Goal: Task Accomplishment & Management: Use online tool/utility

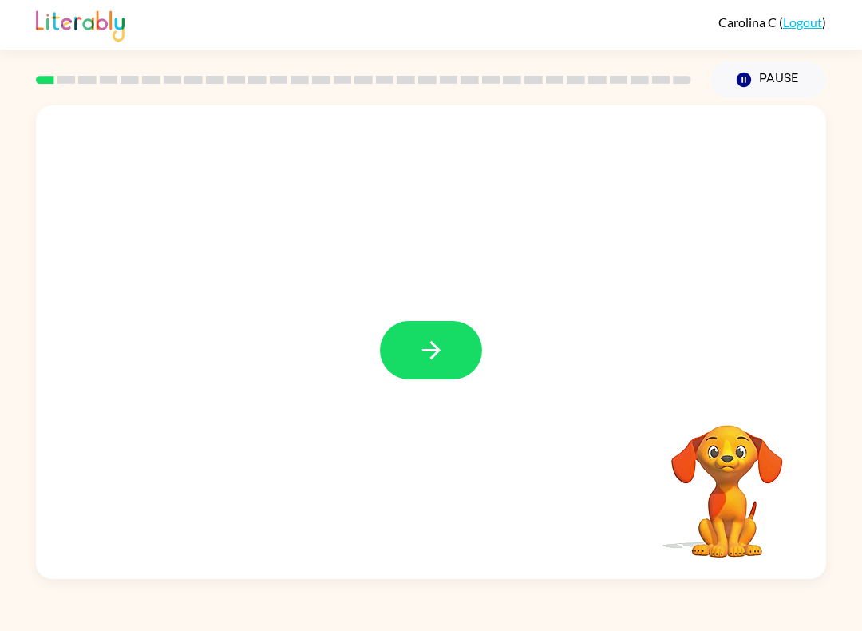
click at [429, 364] on icon "button" at bounding box center [432, 350] width 28 height 28
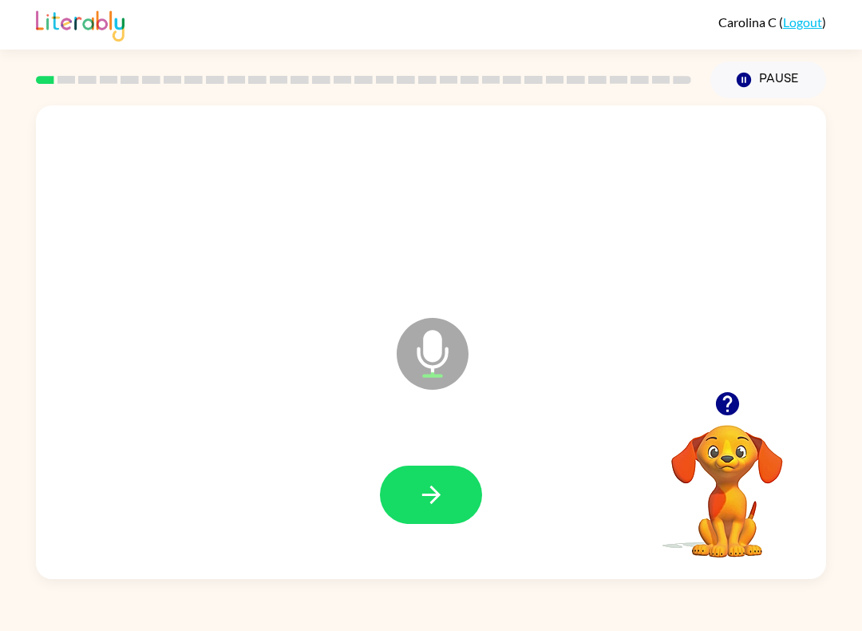
click at [440, 490] on icon "button" at bounding box center [432, 495] width 28 height 28
click at [422, 490] on icon "button" at bounding box center [432, 495] width 28 height 28
click at [434, 512] on button "button" at bounding box center [431, 494] width 102 height 58
click at [459, 522] on button "button" at bounding box center [431, 494] width 102 height 58
click at [432, 493] on icon "button" at bounding box center [432, 495] width 28 height 28
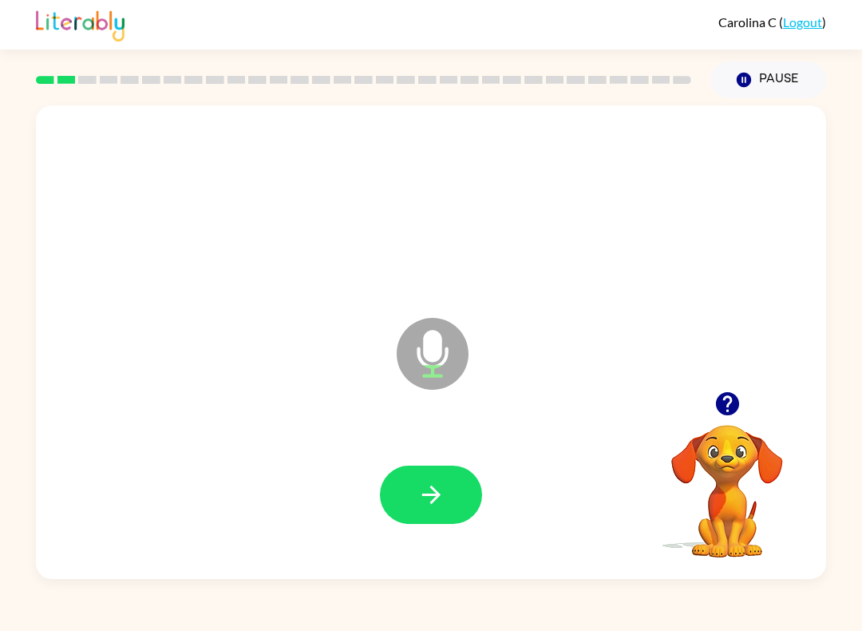
click at [407, 522] on button "button" at bounding box center [431, 494] width 102 height 58
click at [423, 501] on icon "button" at bounding box center [432, 495] width 28 height 28
click at [429, 504] on icon "button" at bounding box center [432, 495] width 28 height 28
click at [444, 520] on button "button" at bounding box center [431, 494] width 102 height 58
click at [446, 481] on button "button" at bounding box center [431, 494] width 102 height 58
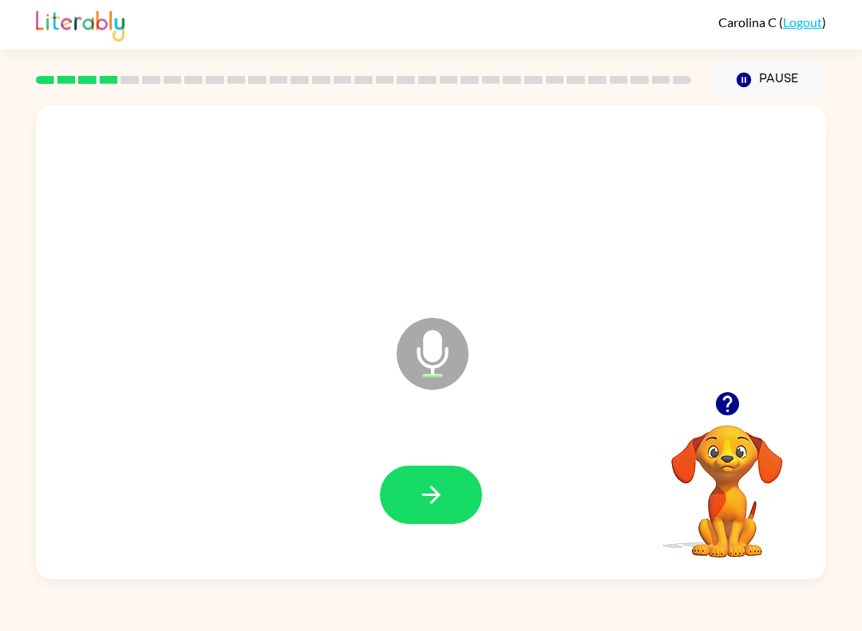
click at [412, 524] on button "button" at bounding box center [431, 494] width 102 height 58
click at [436, 511] on button "button" at bounding box center [431, 494] width 102 height 58
click at [440, 492] on icon "button" at bounding box center [432, 495] width 28 height 28
click at [453, 505] on button "button" at bounding box center [431, 494] width 102 height 58
click at [444, 486] on icon "button" at bounding box center [432, 495] width 28 height 28
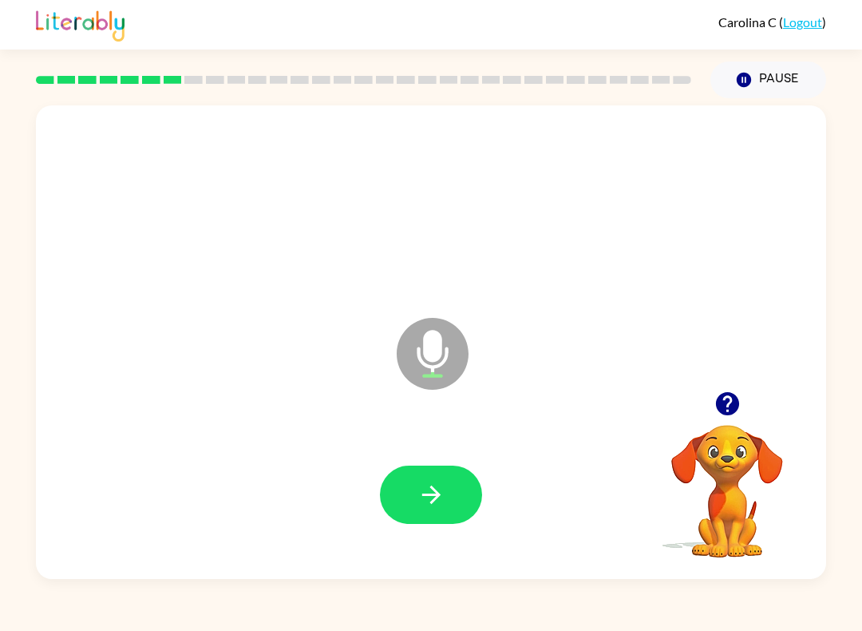
click at [438, 509] on button "button" at bounding box center [431, 494] width 102 height 58
click at [426, 469] on button "button" at bounding box center [431, 494] width 102 height 58
click at [403, 517] on button "button" at bounding box center [431, 494] width 102 height 58
click at [436, 497] on icon "button" at bounding box center [431, 494] width 18 height 18
click at [446, 499] on button "button" at bounding box center [431, 494] width 102 height 58
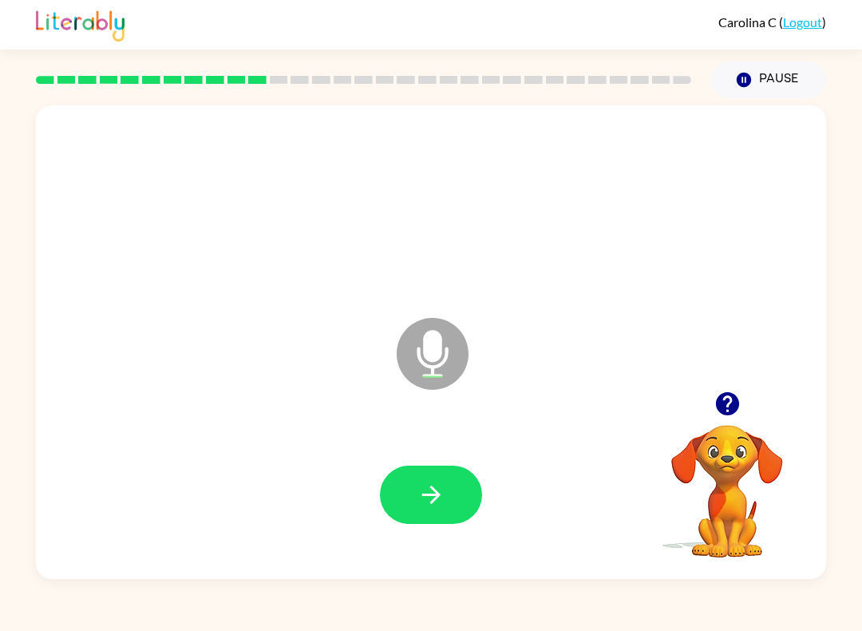
click at [464, 485] on button "button" at bounding box center [431, 494] width 102 height 58
click at [454, 524] on button "button" at bounding box center [431, 494] width 102 height 58
click at [448, 500] on button "button" at bounding box center [431, 494] width 102 height 58
click at [465, 515] on button "button" at bounding box center [431, 494] width 102 height 58
click at [432, 522] on button "button" at bounding box center [431, 494] width 102 height 58
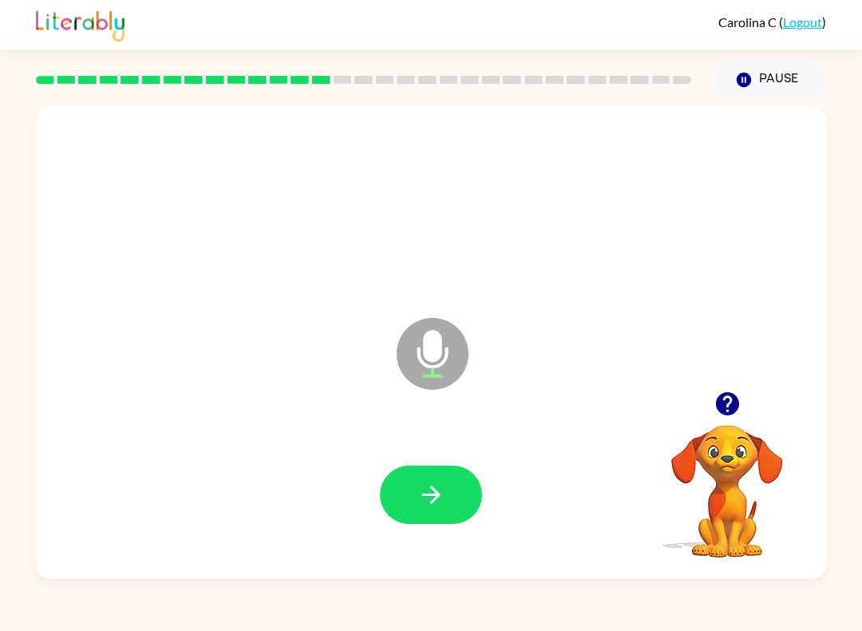
click at [461, 492] on button "button" at bounding box center [431, 494] width 102 height 58
click at [440, 493] on icon "button" at bounding box center [432, 495] width 28 height 28
click at [450, 509] on button "button" at bounding box center [431, 494] width 102 height 58
click at [444, 488] on icon "button" at bounding box center [432, 495] width 28 height 28
click at [455, 493] on button "button" at bounding box center [431, 494] width 102 height 58
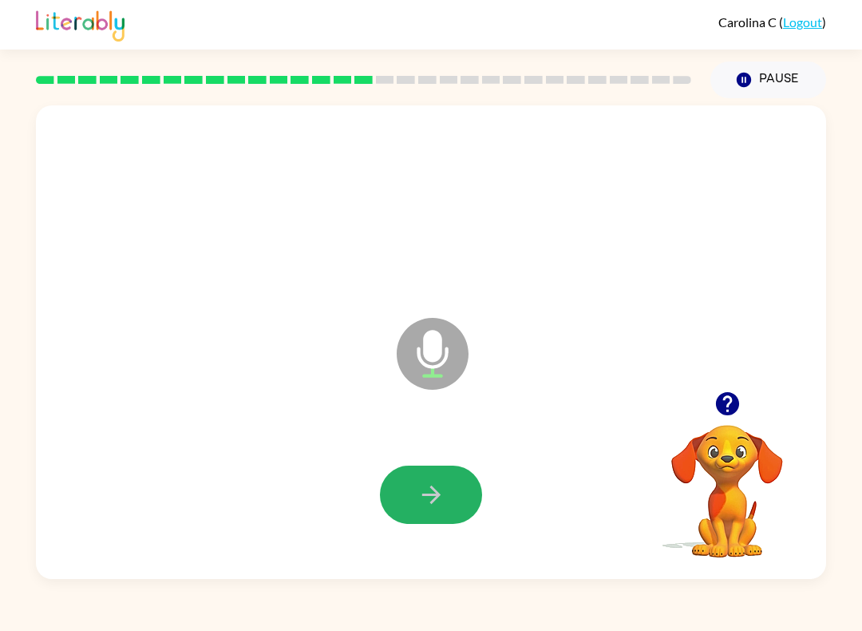
click at [446, 494] on button "button" at bounding box center [431, 494] width 102 height 58
click at [432, 522] on button "button" at bounding box center [431, 494] width 102 height 58
click at [447, 497] on button "button" at bounding box center [431, 494] width 102 height 58
click at [452, 485] on button "button" at bounding box center [431, 494] width 102 height 58
click at [442, 519] on button "button" at bounding box center [431, 494] width 102 height 58
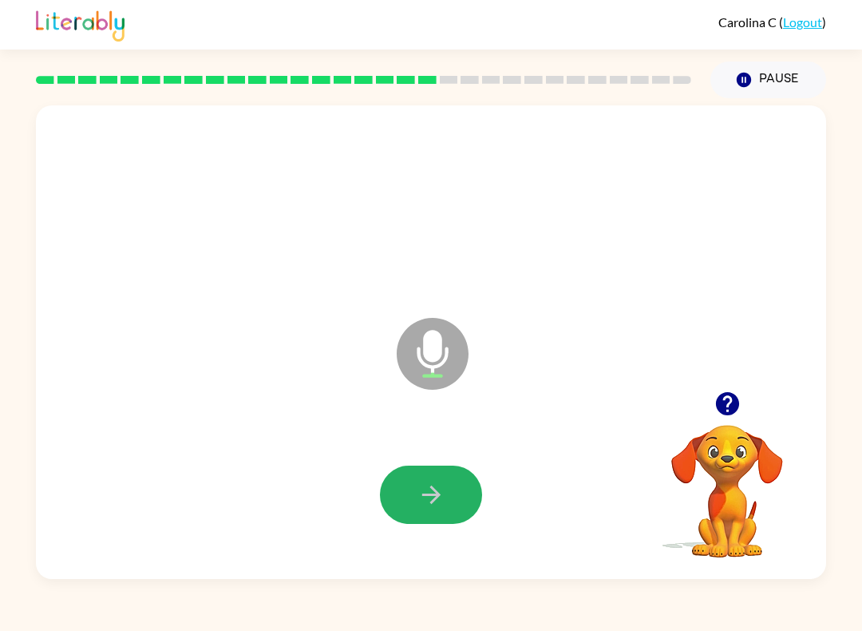
click at [424, 502] on icon "button" at bounding box center [432, 495] width 28 height 28
click at [445, 478] on button "button" at bounding box center [431, 494] width 102 height 58
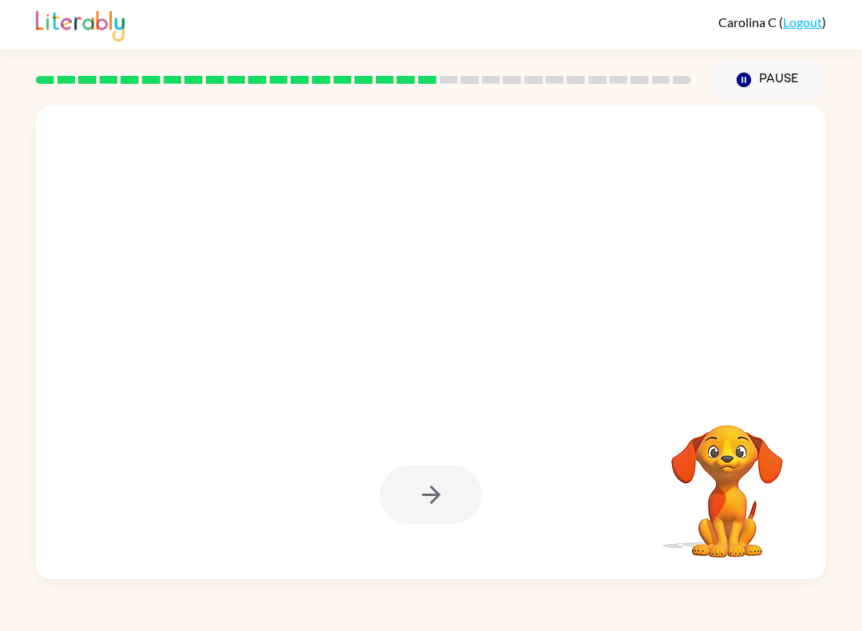
click at [655, 508] on video "Your browser must support playing .mp4 files to use Literably. Please try using…" at bounding box center [728, 480] width 160 height 160
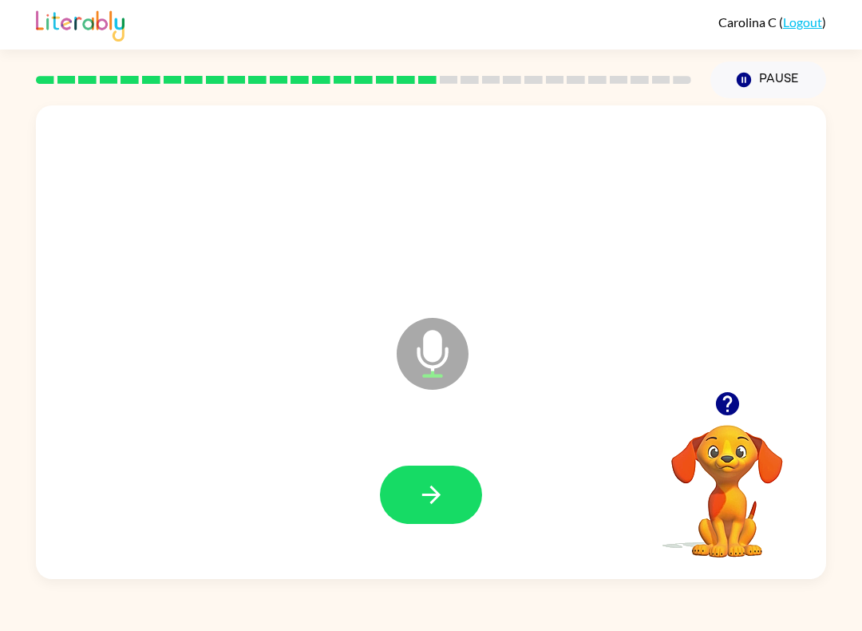
click at [437, 505] on icon "button" at bounding box center [432, 495] width 28 height 28
click at [442, 499] on icon "button" at bounding box center [432, 495] width 28 height 28
click at [430, 510] on button "button" at bounding box center [431, 494] width 102 height 58
click at [420, 478] on button "button" at bounding box center [431, 494] width 102 height 58
click at [430, 492] on icon "button" at bounding box center [432, 495] width 28 height 28
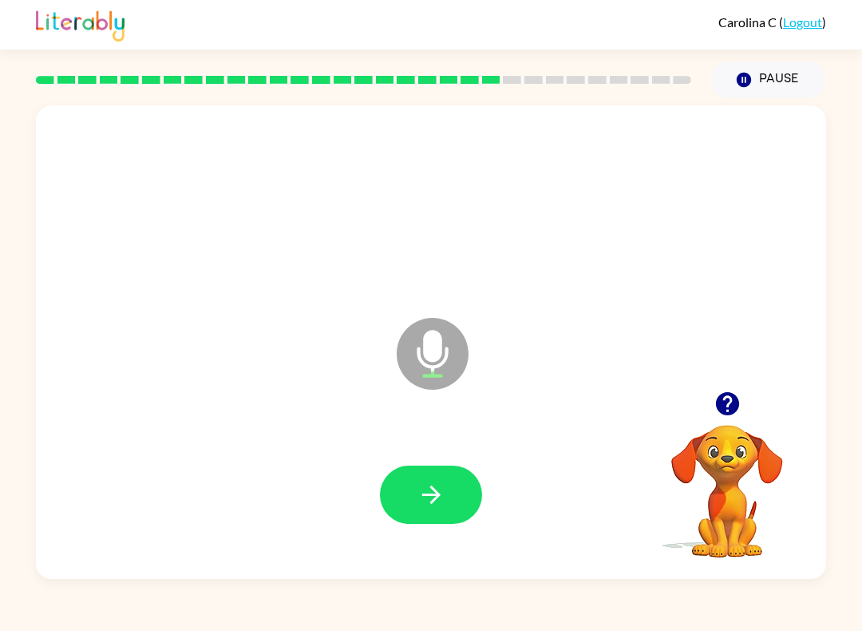
click at [450, 502] on button "button" at bounding box center [431, 494] width 102 height 58
click at [430, 501] on icon "button" at bounding box center [432, 495] width 28 height 28
click at [444, 501] on icon "button" at bounding box center [432, 495] width 28 height 28
click at [418, 505] on icon "button" at bounding box center [432, 495] width 28 height 28
click at [453, 481] on button "button" at bounding box center [431, 494] width 102 height 58
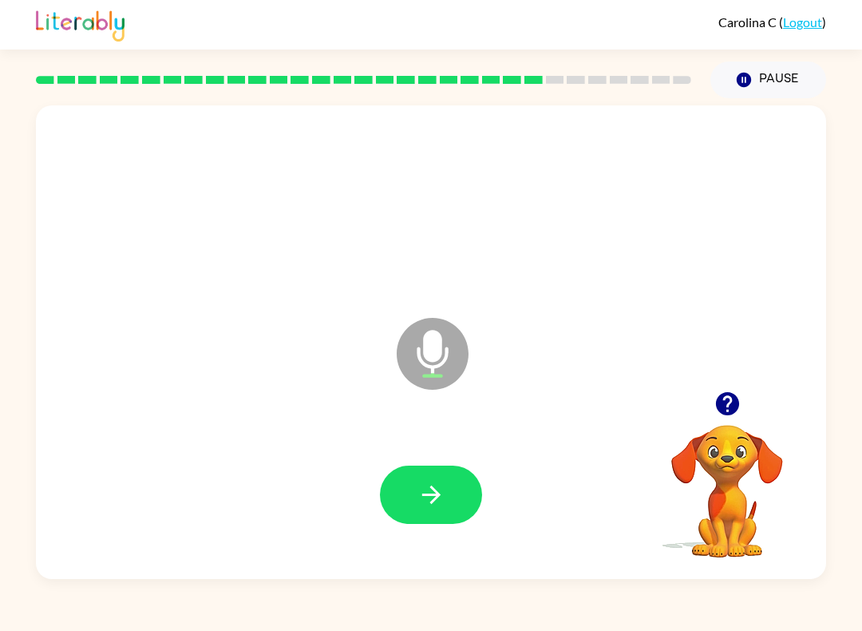
click at [433, 517] on button "button" at bounding box center [431, 494] width 102 height 58
click at [425, 494] on icon "button" at bounding box center [432, 495] width 28 height 28
click at [419, 511] on button "button" at bounding box center [431, 494] width 102 height 58
click at [430, 489] on icon "button" at bounding box center [432, 495] width 28 height 28
click at [426, 522] on button "button" at bounding box center [431, 494] width 102 height 58
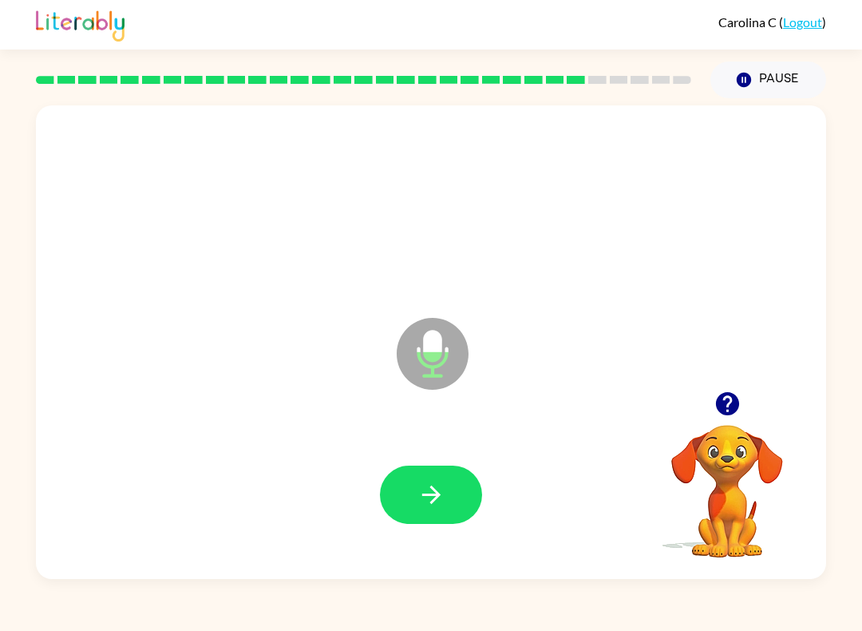
click at [430, 522] on button "button" at bounding box center [431, 494] width 102 height 58
click at [423, 487] on icon "button" at bounding box center [432, 495] width 28 height 28
click at [429, 486] on icon "button" at bounding box center [432, 495] width 28 height 28
click at [416, 502] on button "button" at bounding box center [431, 494] width 102 height 58
click at [435, 521] on button "button" at bounding box center [431, 494] width 102 height 58
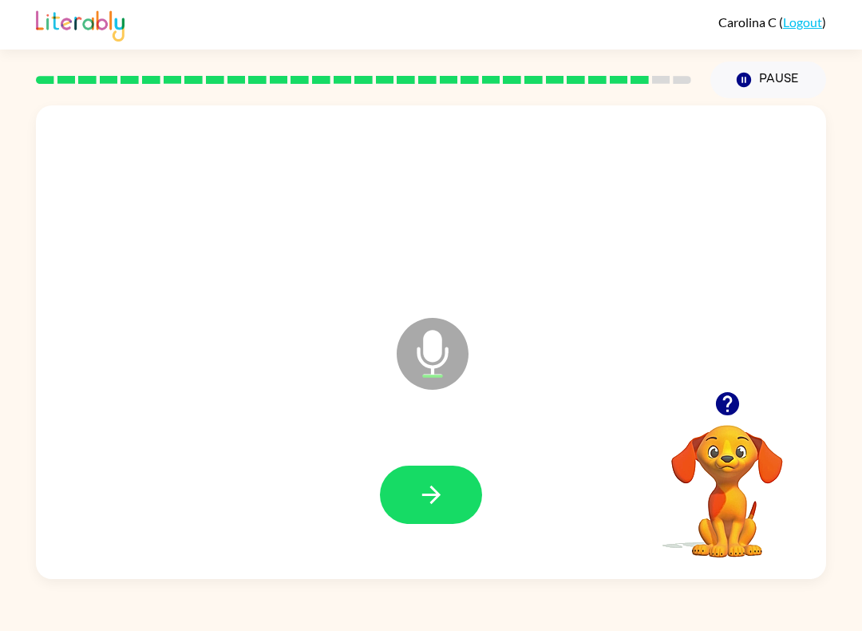
click at [418, 507] on icon "button" at bounding box center [432, 495] width 28 height 28
click at [430, 511] on button "button" at bounding box center [431, 494] width 102 height 58
click at [415, 499] on button "button" at bounding box center [431, 494] width 102 height 58
click at [442, 500] on icon "button" at bounding box center [432, 495] width 28 height 28
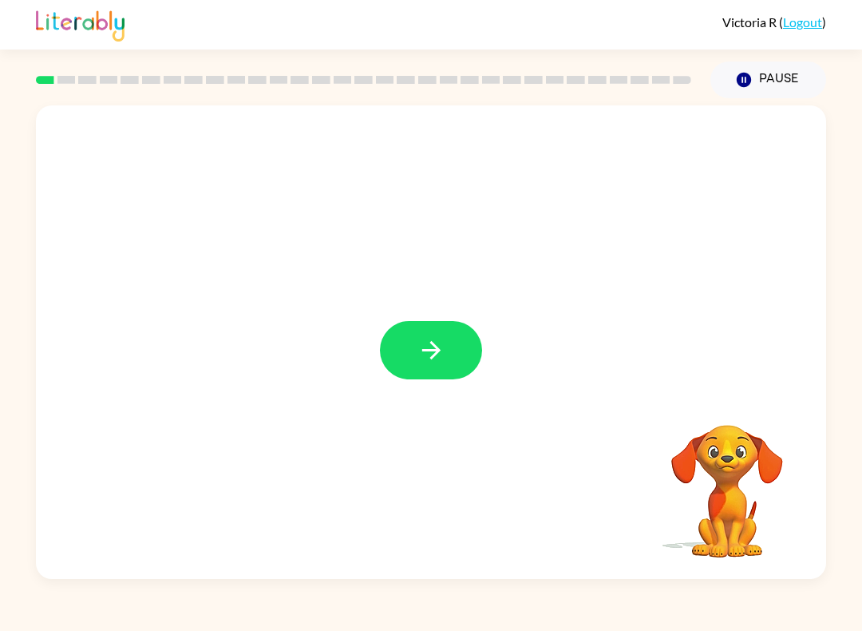
click at [418, 374] on button "button" at bounding box center [431, 350] width 102 height 58
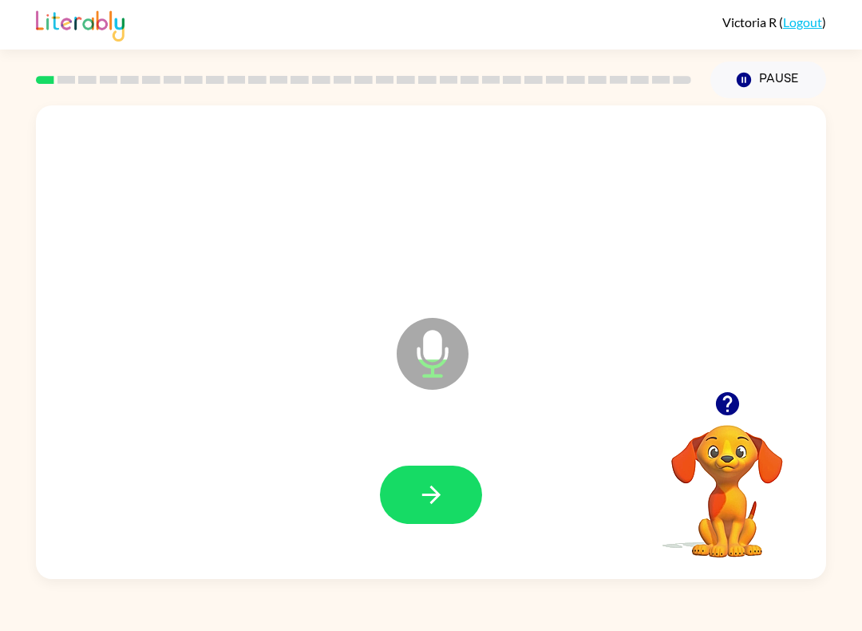
click at [457, 487] on button "button" at bounding box center [431, 494] width 102 height 58
click at [440, 498] on icon "button" at bounding box center [432, 495] width 28 height 28
click at [465, 481] on button "button" at bounding box center [431, 494] width 102 height 58
click at [446, 522] on button "button" at bounding box center [431, 494] width 102 height 58
click at [417, 524] on button "button" at bounding box center [431, 494] width 102 height 58
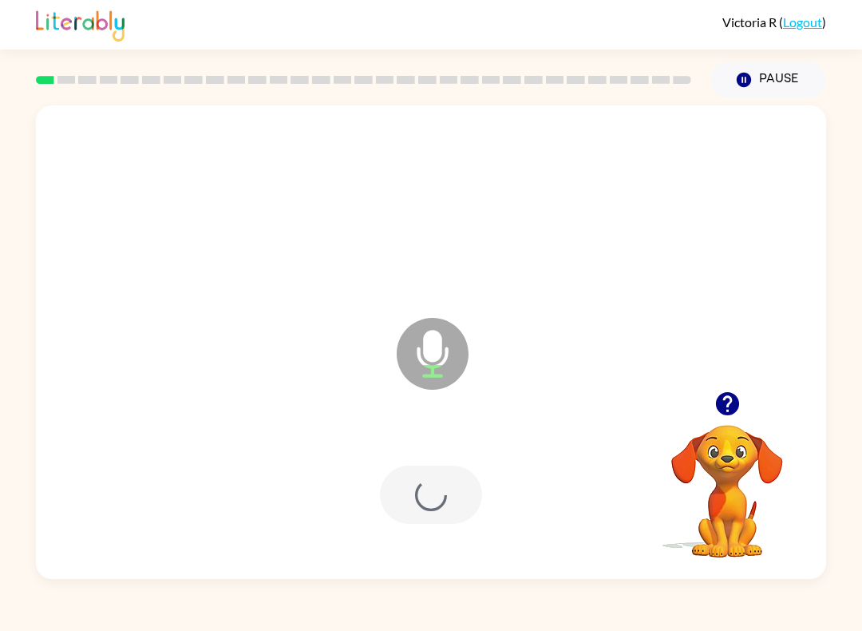
click at [418, 525] on div at bounding box center [431, 494] width 759 height 137
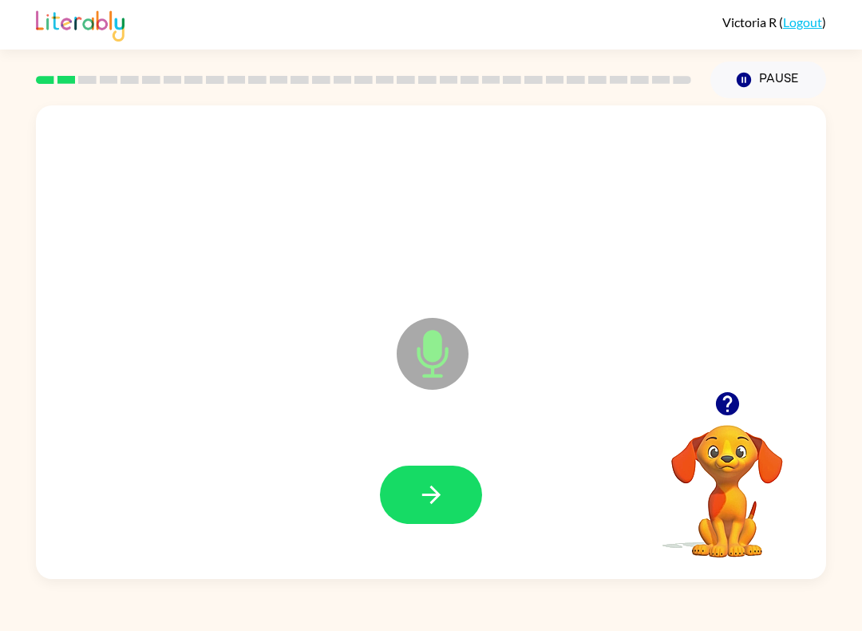
click at [439, 460] on div at bounding box center [431, 494] width 759 height 137
click at [429, 497] on icon "button" at bounding box center [432, 495] width 28 height 28
click at [435, 479] on button "button" at bounding box center [431, 494] width 102 height 58
click at [468, 496] on button "button" at bounding box center [431, 494] width 102 height 58
click at [403, 511] on button "button" at bounding box center [431, 494] width 102 height 58
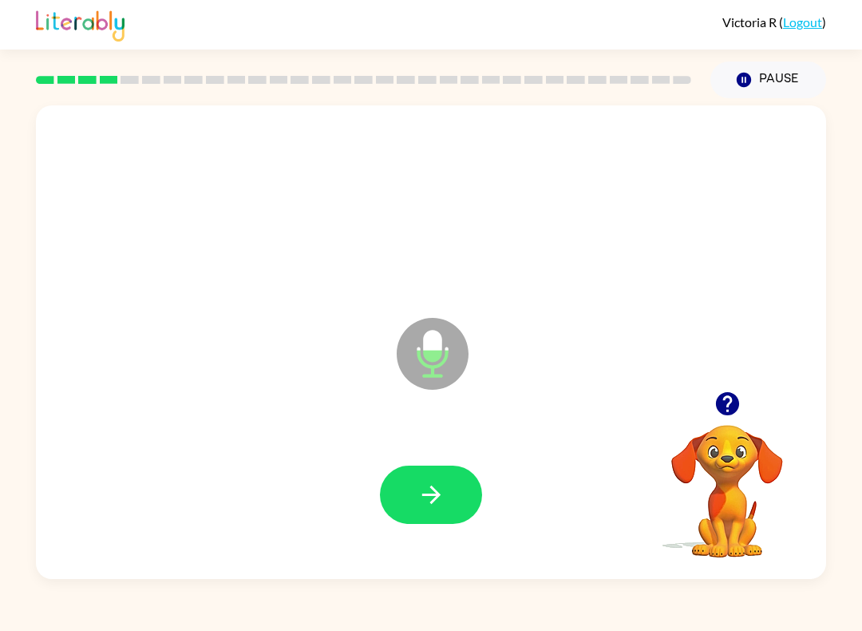
click at [446, 511] on button "button" at bounding box center [431, 494] width 102 height 58
click at [422, 498] on icon "button" at bounding box center [432, 495] width 28 height 28
click at [426, 497] on icon "button" at bounding box center [432, 495] width 28 height 28
click at [416, 486] on button "button" at bounding box center [431, 494] width 102 height 58
click at [409, 499] on button "button" at bounding box center [431, 494] width 102 height 58
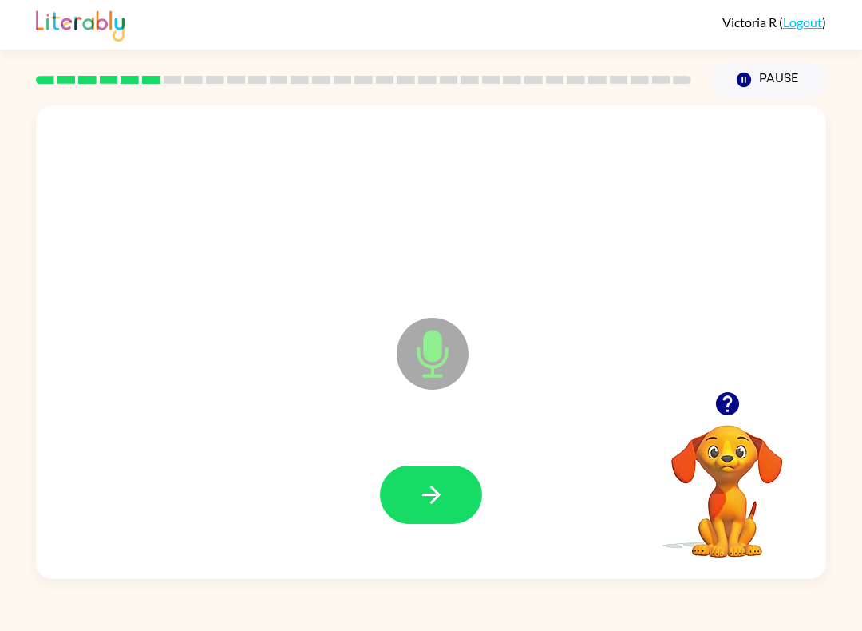
click at [421, 471] on button "button" at bounding box center [431, 494] width 102 height 58
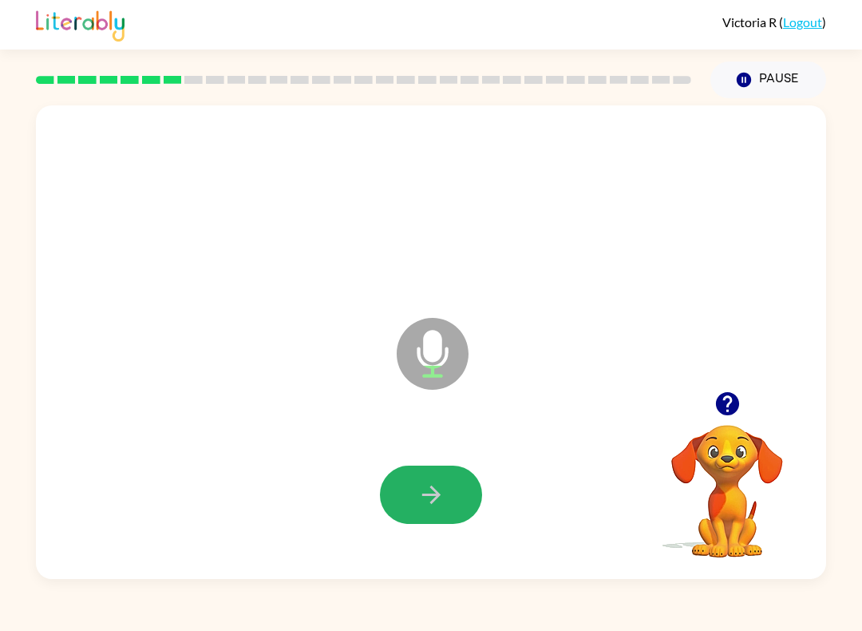
click at [470, 509] on button "button" at bounding box center [431, 494] width 102 height 58
click at [419, 477] on button "button" at bounding box center [431, 494] width 102 height 58
click at [432, 489] on icon "button" at bounding box center [431, 494] width 18 height 18
click at [417, 513] on button "button" at bounding box center [431, 494] width 102 height 58
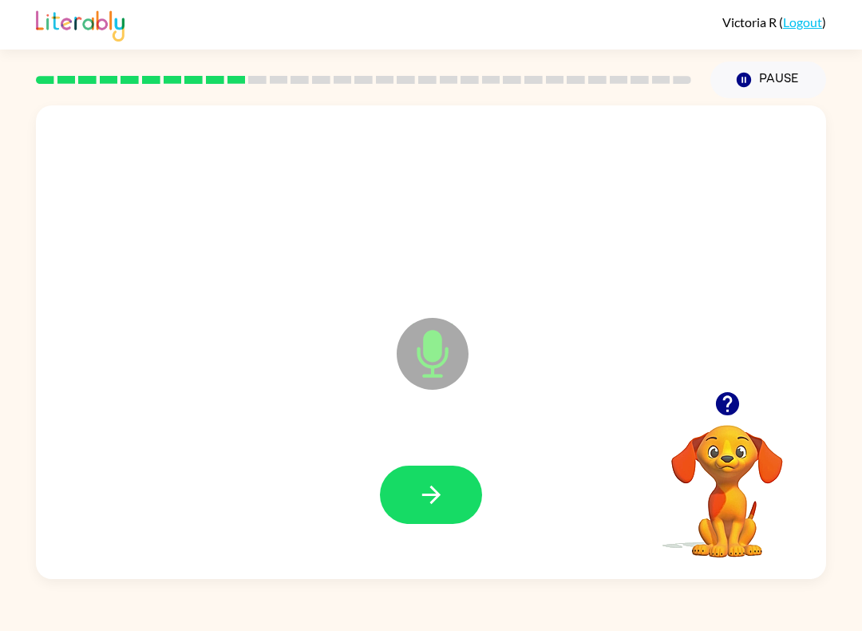
click at [421, 498] on icon "button" at bounding box center [432, 495] width 28 height 28
click at [432, 498] on icon "button" at bounding box center [432, 495] width 28 height 28
click at [442, 487] on icon "button" at bounding box center [432, 495] width 28 height 28
click at [419, 509] on button "button" at bounding box center [431, 494] width 102 height 58
click at [393, 484] on button "button" at bounding box center [431, 494] width 102 height 58
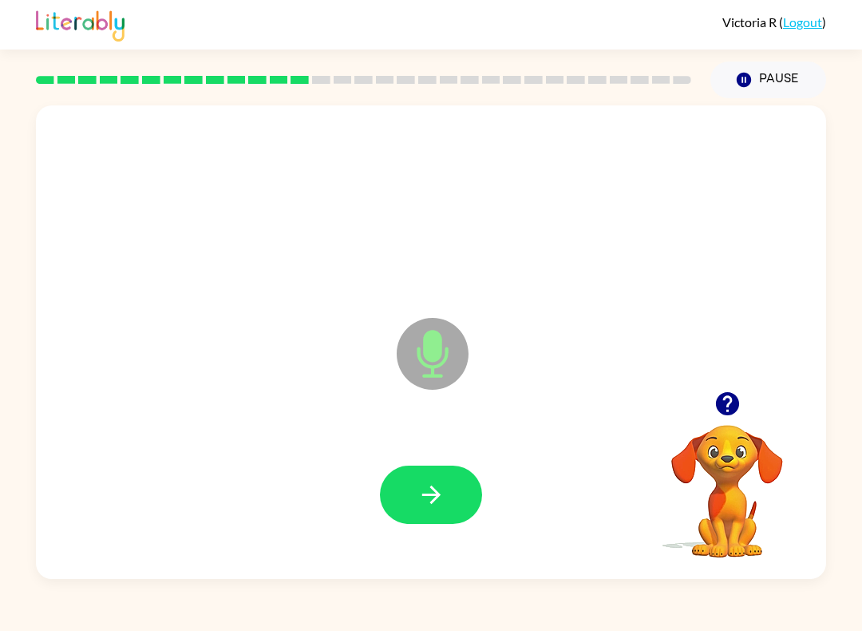
click at [427, 499] on icon "button" at bounding box center [432, 495] width 28 height 28
click at [438, 481] on button "button" at bounding box center [431, 494] width 102 height 58
click at [433, 500] on icon "button" at bounding box center [432, 495] width 28 height 28
click at [440, 499] on icon "button" at bounding box center [432, 495] width 28 height 28
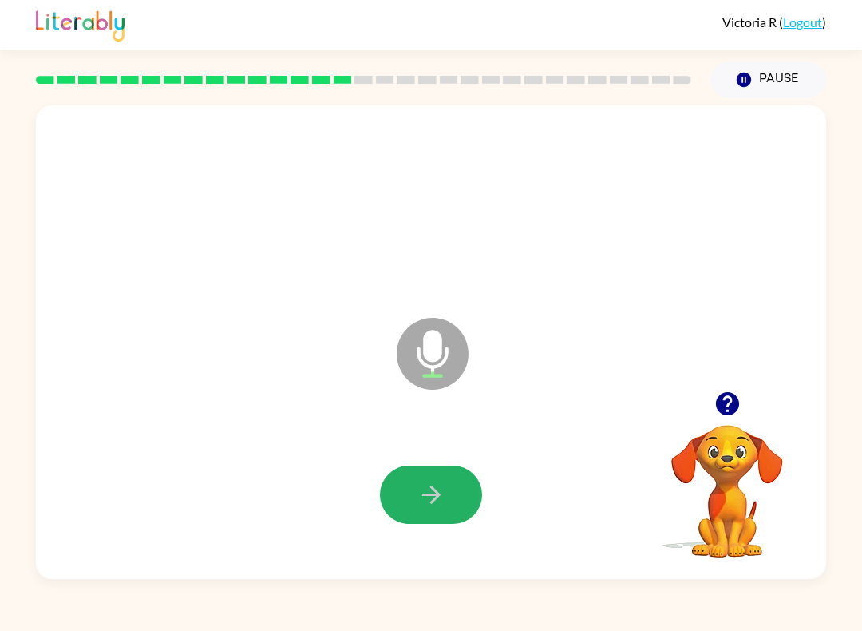
click at [436, 521] on button "button" at bounding box center [431, 494] width 102 height 58
click at [433, 484] on div at bounding box center [431, 494] width 102 height 58
click at [425, 506] on icon "button" at bounding box center [432, 495] width 28 height 28
click at [421, 478] on button "button" at bounding box center [431, 494] width 102 height 58
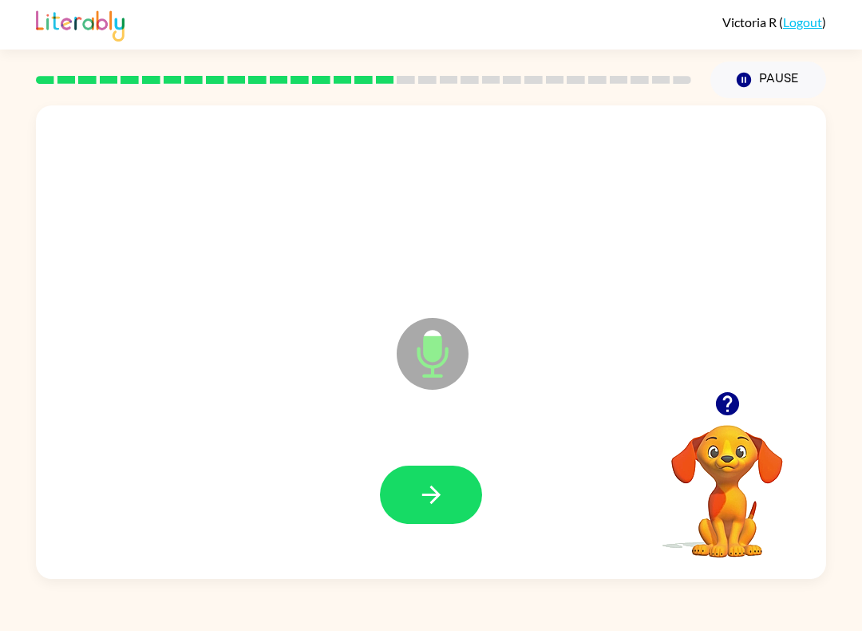
click at [427, 487] on icon "button" at bounding box center [432, 495] width 28 height 28
click at [450, 488] on button "button" at bounding box center [431, 494] width 102 height 58
click at [423, 540] on div at bounding box center [431, 494] width 759 height 137
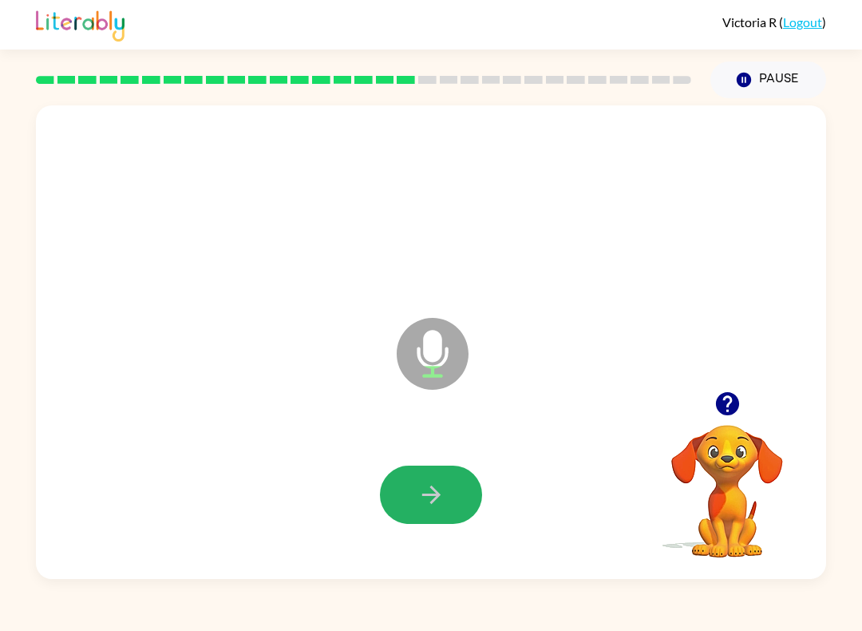
click at [447, 506] on button "button" at bounding box center [431, 494] width 102 height 58
click at [435, 500] on icon "button" at bounding box center [431, 494] width 18 height 18
click at [409, 478] on button "button" at bounding box center [431, 494] width 102 height 58
click at [443, 497] on icon "button" at bounding box center [432, 495] width 28 height 28
click at [422, 481] on icon "button" at bounding box center [432, 495] width 28 height 28
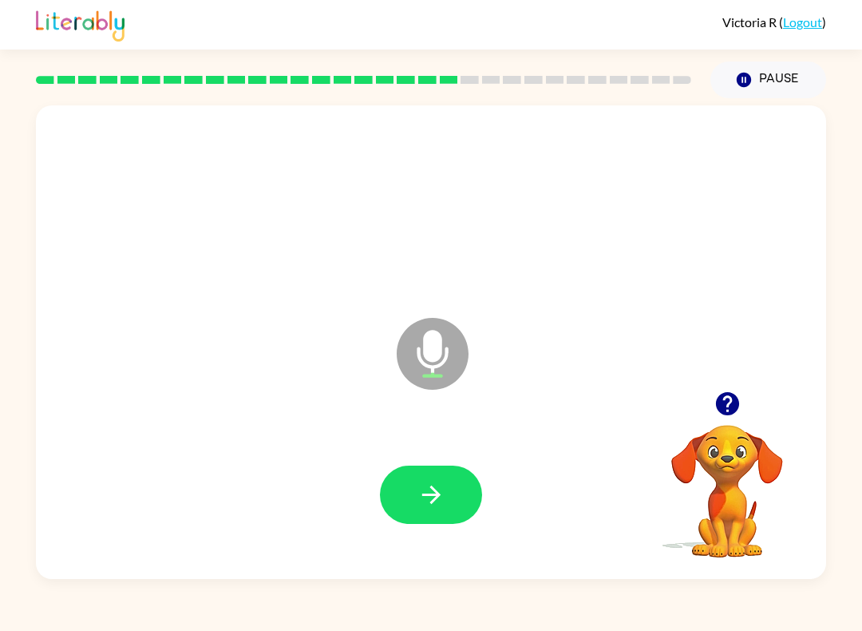
click at [405, 484] on button "button" at bounding box center [431, 494] width 102 height 58
click at [347, 451] on div at bounding box center [431, 494] width 759 height 137
click at [426, 503] on icon "button" at bounding box center [432, 495] width 28 height 28
click at [450, 485] on button "button" at bounding box center [431, 494] width 102 height 58
click at [446, 516] on button "button" at bounding box center [431, 494] width 102 height 58
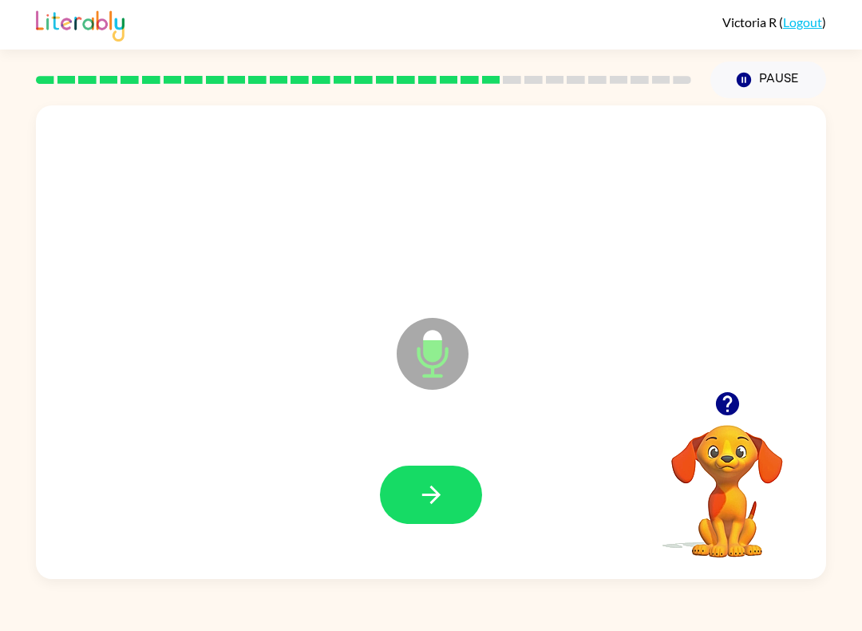
click at [452, 476] on button "button" at bounding box center [431, 494] width 102 height 58
click at [430, 494] on icon "button" at bounding box center [432, 495] width 28 height 28
click at [469, 452] on div at bounding box center [431, 494] width 759 height 137
click at [465, 521] on button "button" at bounding box center [431, 494] width 102 height 58
click at [438, 495] on icon "button" at bounding box center [431, 494] width 18 height 18
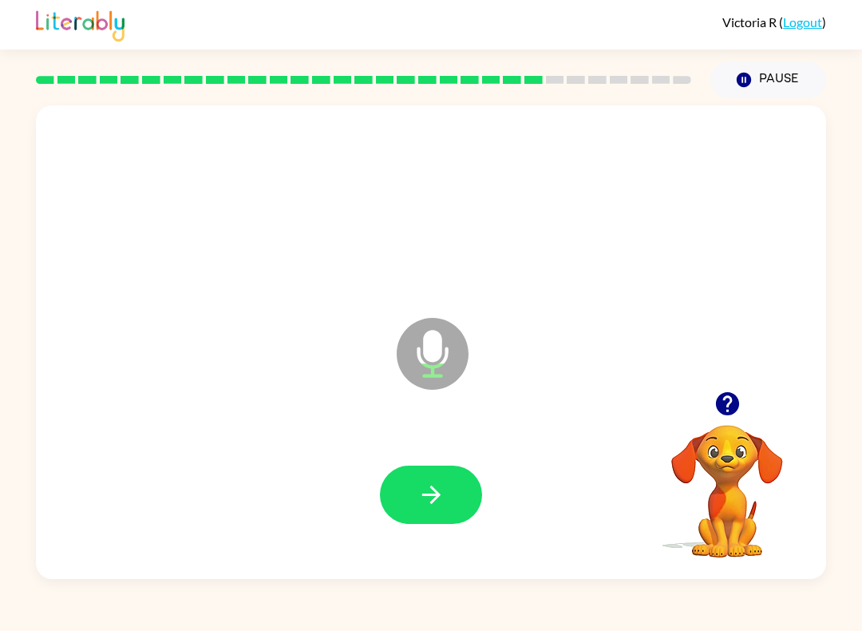
click at [461, 473] on button "button" at bounding box center [431, 494] width 102 height 58
click at [461, 458] on div at bounding box center [431, 494] width 759 height 137
click at [434, 522] on button "button" at bounding box center [431, 494] width 102 height 58
click at [407, 485] on div at bounding box center [431, 494] width 102 height 58
click at [458, 524] on button "button" at bounding box center [431, 494] width 102 height 58
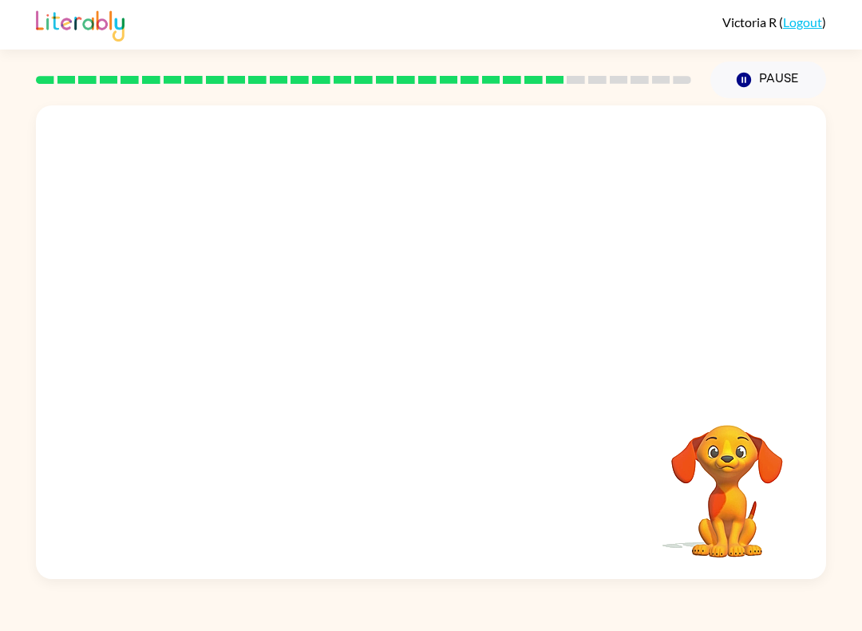
click at [560, 136] on div at bounding box center [431, 341] width 790 height 473
click at [594, 112] on div at bounding box center [431, 341] width 790 height 473
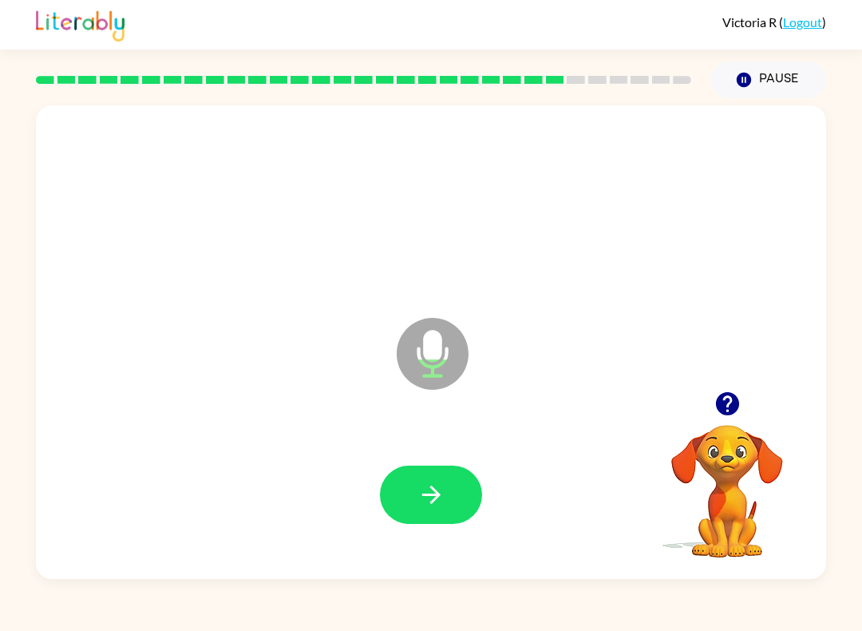
click at [609, 96] on div at bounding box center [363, 80] width 675 height 56
click at [689, 118] on div "Microphone The Microphone is here when it is your turn to talk" at bounding box center [431, 341] width 790 height 473
click at [442, 484] on icon "button" at bounding box center [432, 495] width 28 height 28
click at [423, 486] on icon "button" at bounding box center [432, 495] width 28 height 28
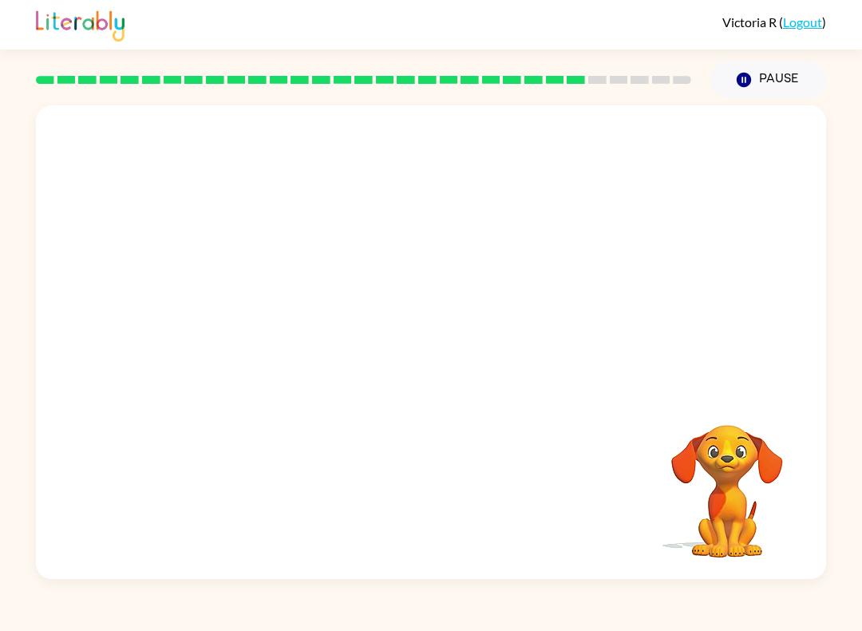
click at [591, 85] on div at bounding box center [363, 80] width 675 height 56
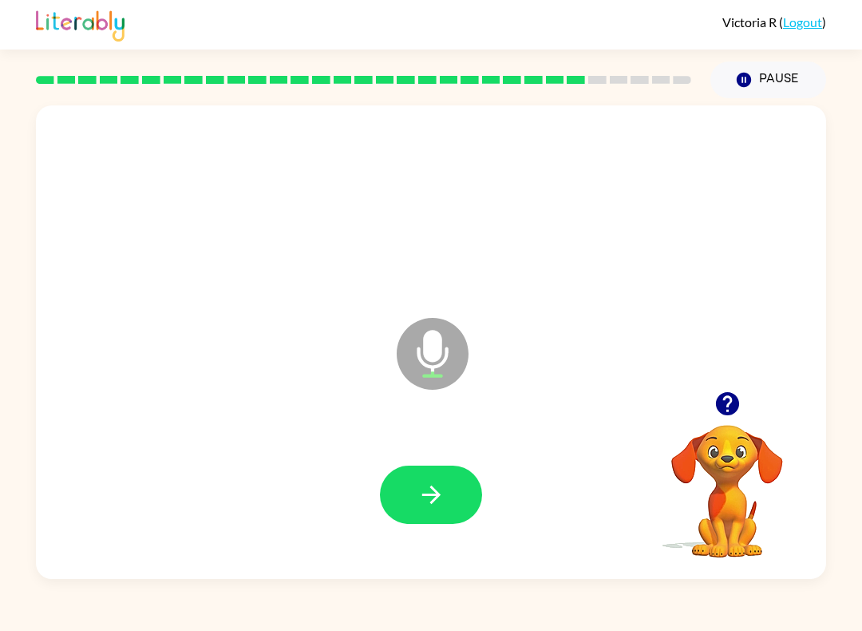
click at [636, 101] on div at bounding box center [363, 80] width 675 height 56
click at [458, 480] on button "button" at bounding box center [431, 494] width 102 height 58
click at [430, 477] on button "button" at bounding box center [431, 494] width 102 height 58
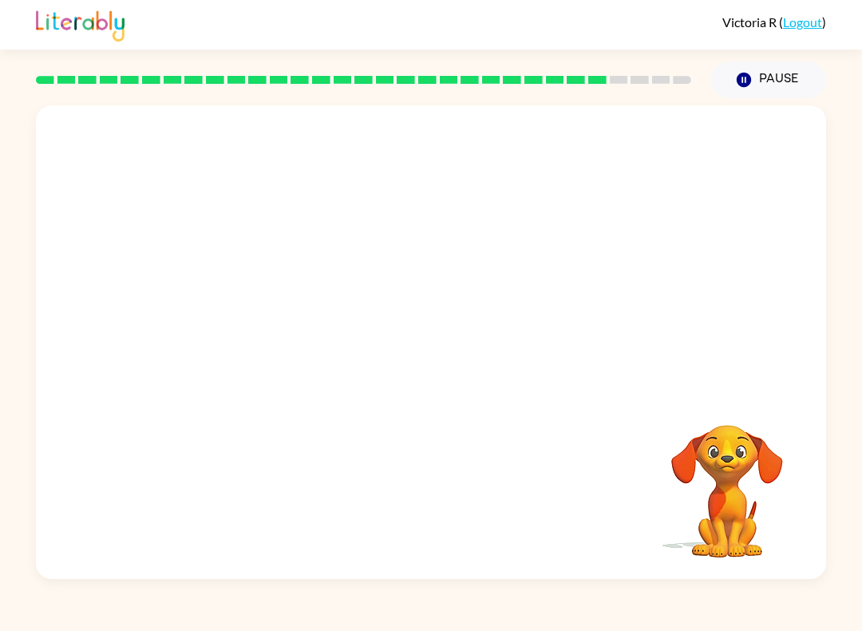
click at [596, 119] on div at bounding box center [431, 341] width 790 height 473
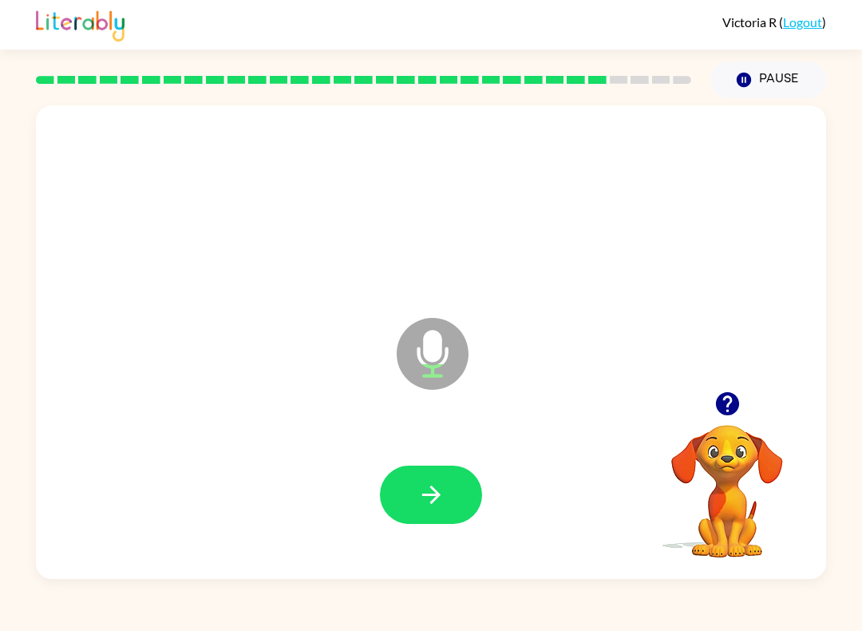
click at [680, 129] on div "Microphone The Microphone is here when it is your turn to talk" at bounding box center [431, 341] width 790 height 473
click at [433, 487] on icon "button" at bounding box center [432, 495] width 28 height 28
click at [443, 495] on icon "button" at bounding box center [432, 495] width 28 height 28
click at [422, 484] on icon "button" at bounding box center [432, 495] width 28 height 28
click at [433, 501] on icon "button" at bounding box center [431, 494] width 18 height 18
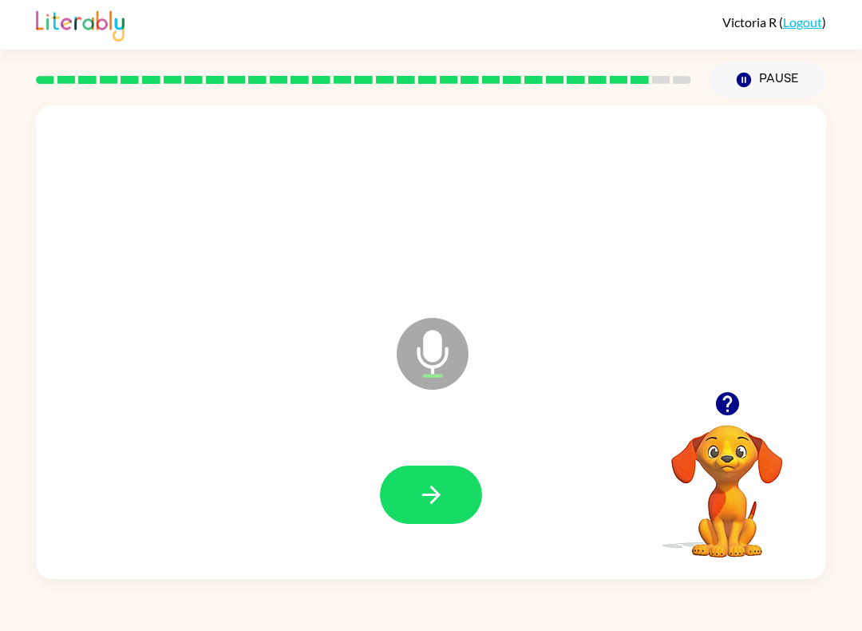
click at [435, 496] on icon "button" at bounding box center [431, 494] width 18 height 18
click at [440, 479] on button "button" at bounding box center [431, 494] width 102 height 58
click at [400, 457] on div at bounding box center [431, 494] width 759 height 137
click at [446, 479] on button "button" at bounding box center [431, 494] width 102 height 58
click at [444, 503] on icon "button" at bounding box center [432, 495] width 28 height 28
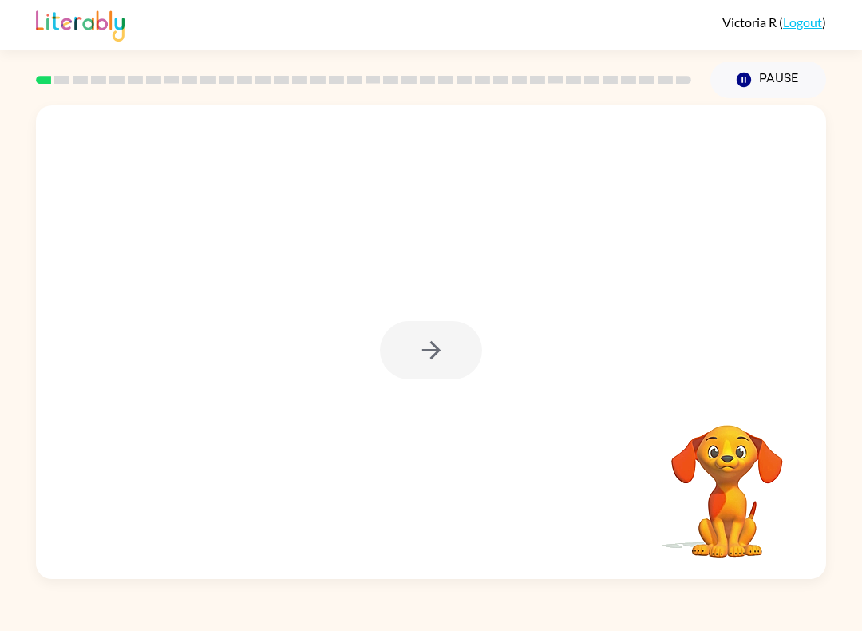
click at [423, 382] on div at bounding box center [431, 341] width 790 height 473
click at [430, 355] on div at bounding box center [431, 350] width 102 height 58
click at [416, 347] on button "button" at bounding box center [431, 350] width 102 height 58
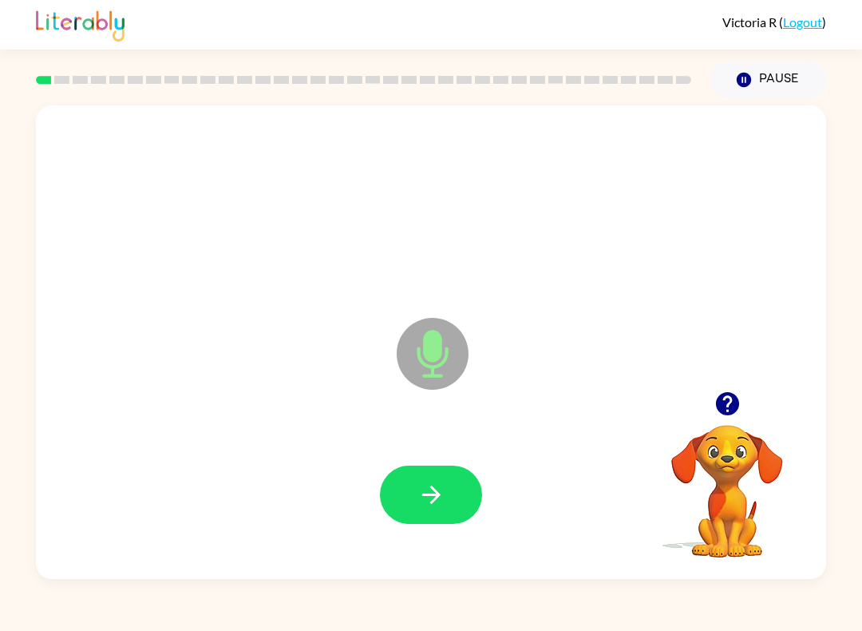
click at [440, 472] on button "button" at bounding box center [431, 494] width 102 height 58
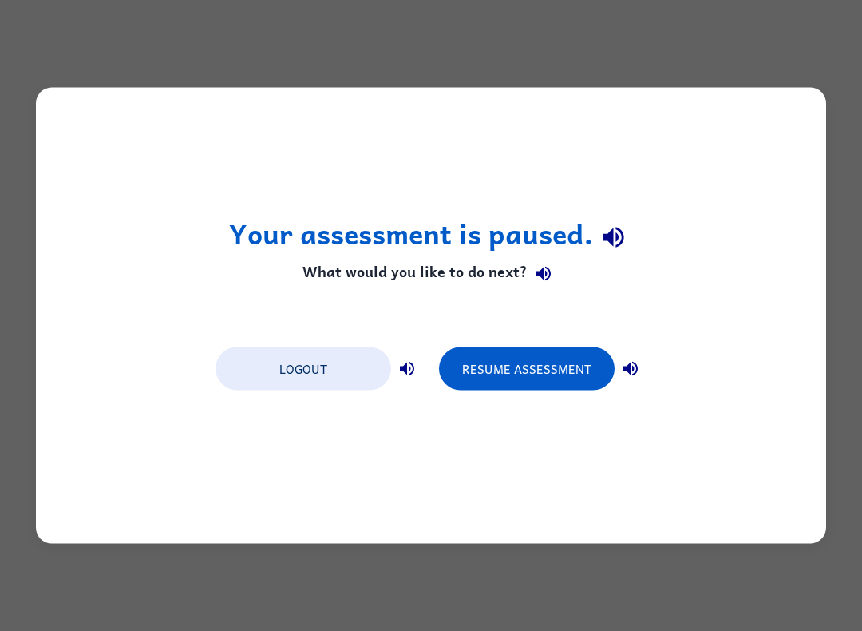
click at [521, 380] on button "Resume Assessment" at bounding box center [527, 368] width 176 height 43
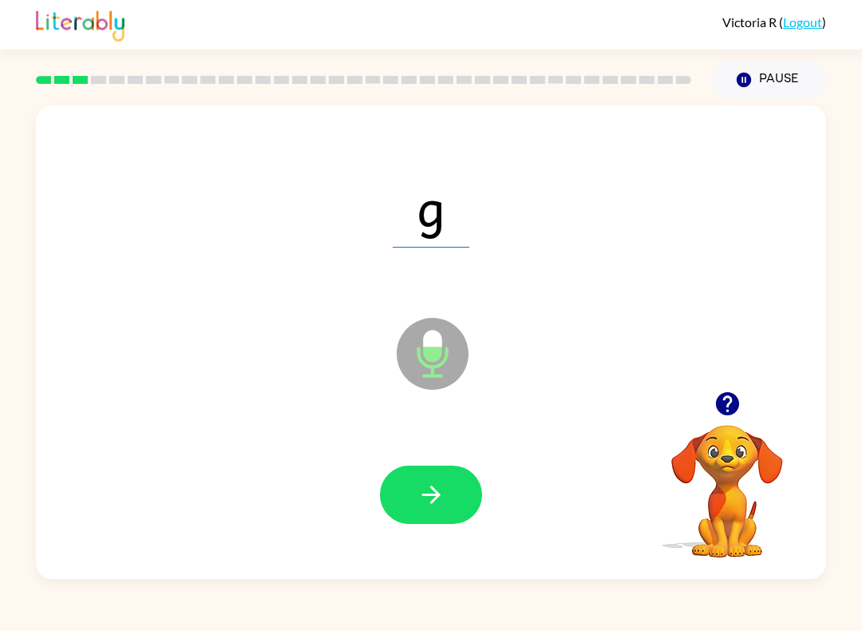
click at [788, 98] on button "Pause Pause" at bounding box center [769, 79] width 116 height 37
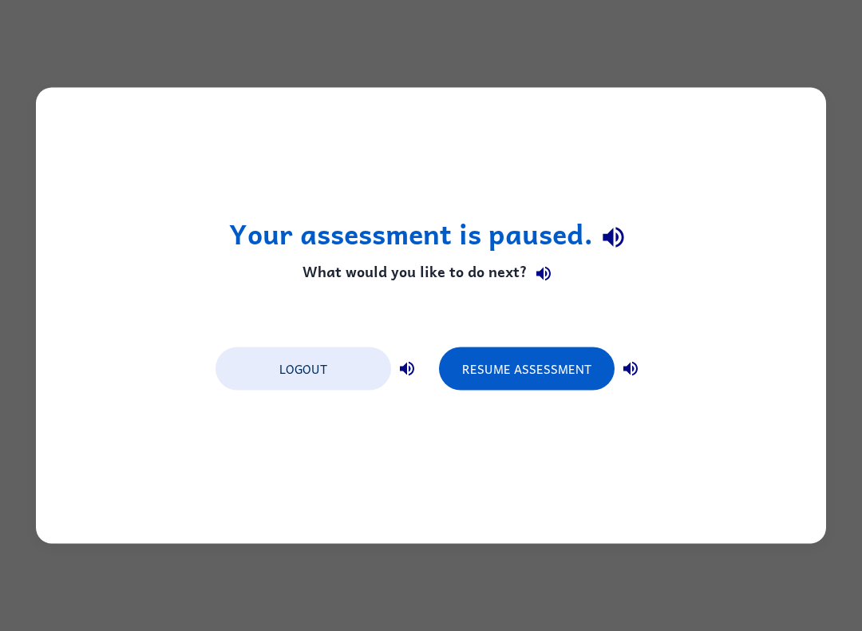
click at [324, 383] on button "Logout" at bounding box center [304, 368] width 176 height 43
